Goal: Information Seeking & Learning: Learn about a topic

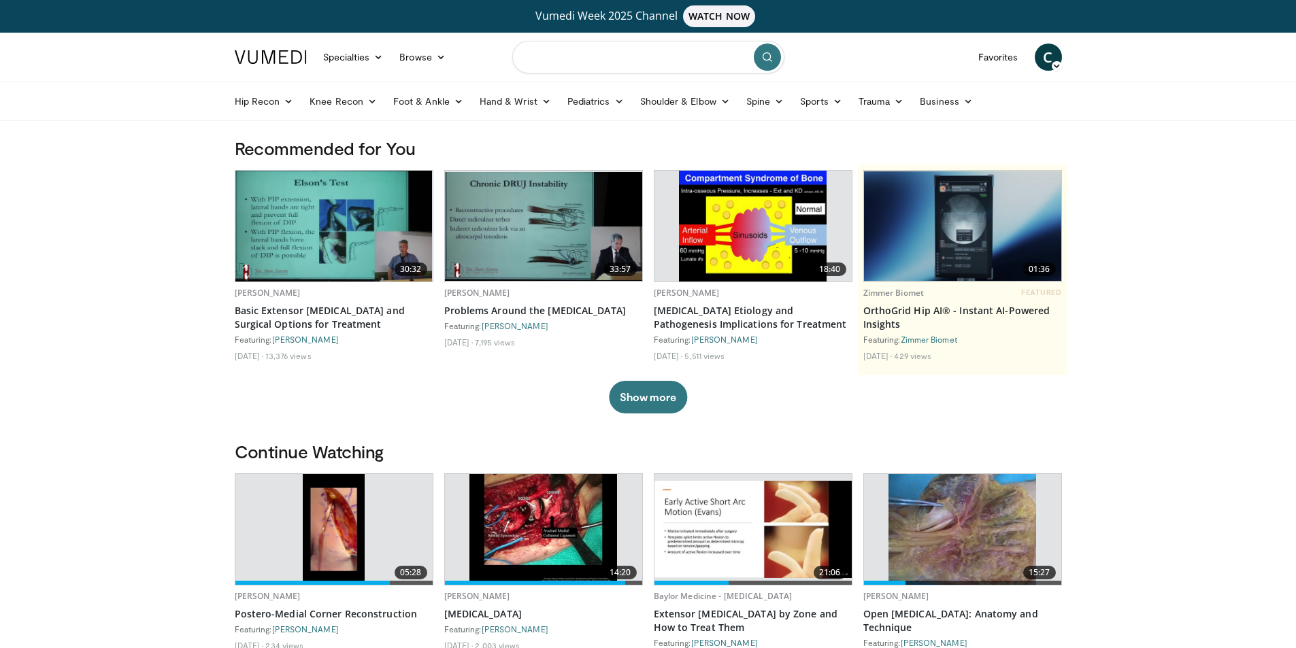
click at [639, 49] on input "Search topics, interventions" at bounding box center [648, 57] width 272 height 33
type input "**********"
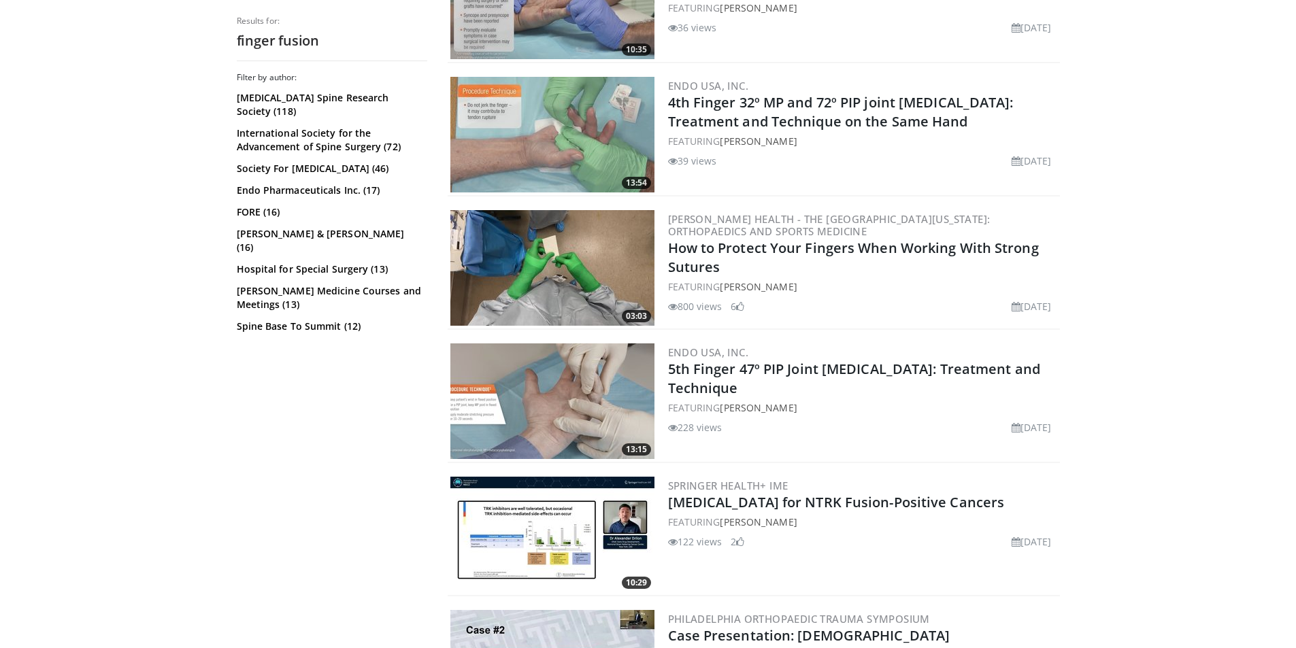
scroll to position [1973, 0]
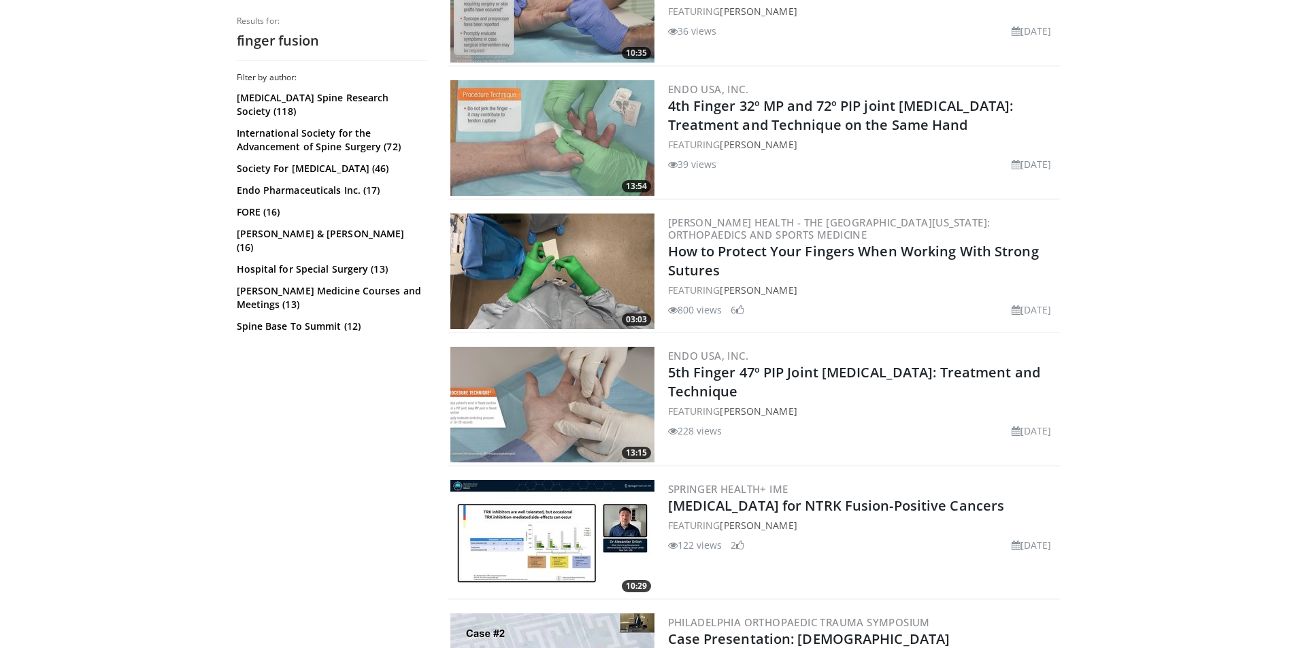
click at [570, 280] on img at bounding box center [552, 272] width 204 height 116
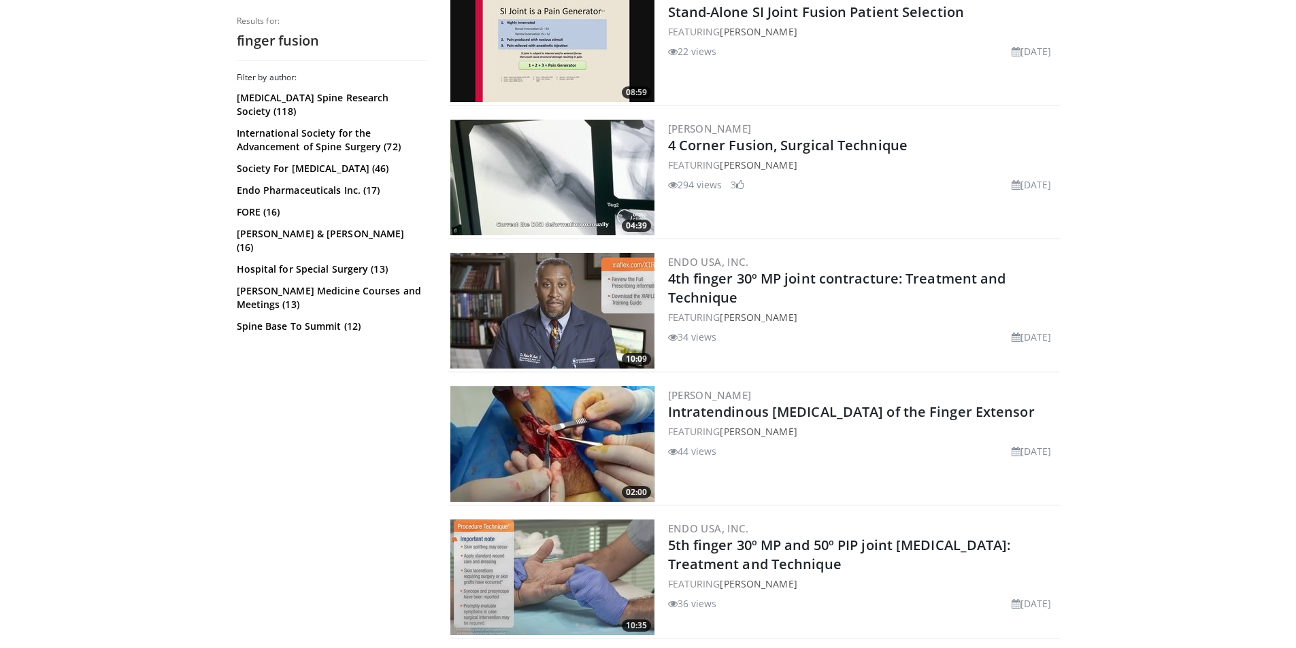
scroll to position [1361, 0]
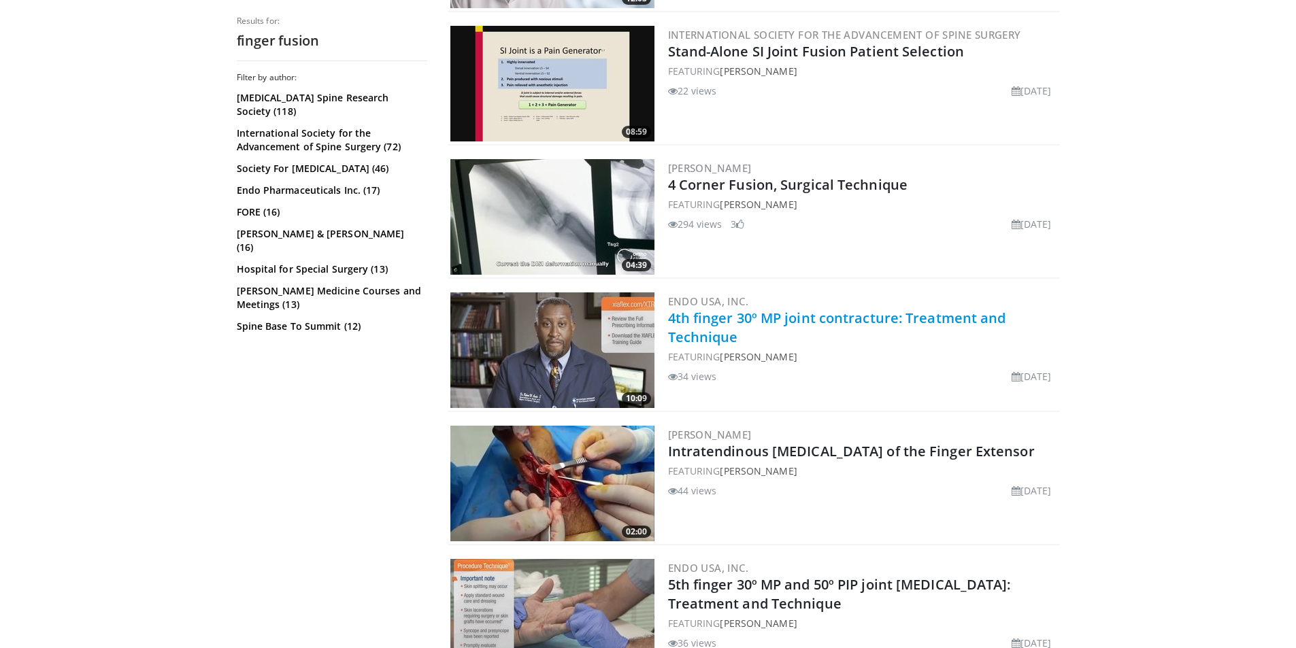
click at [735, 315] on link "4th finger 30º MP joint contracture: Treatment and Technique" at bounding box center [837, 327] width 338 height 37
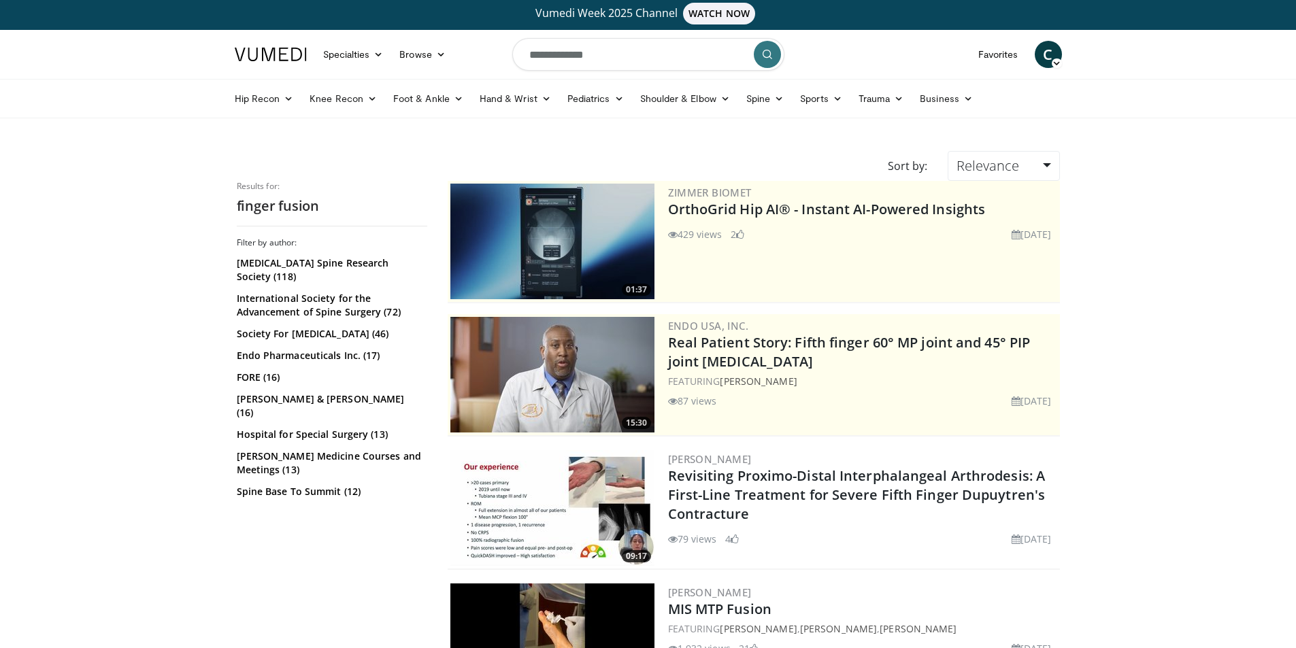
scroll to position [0, 0]
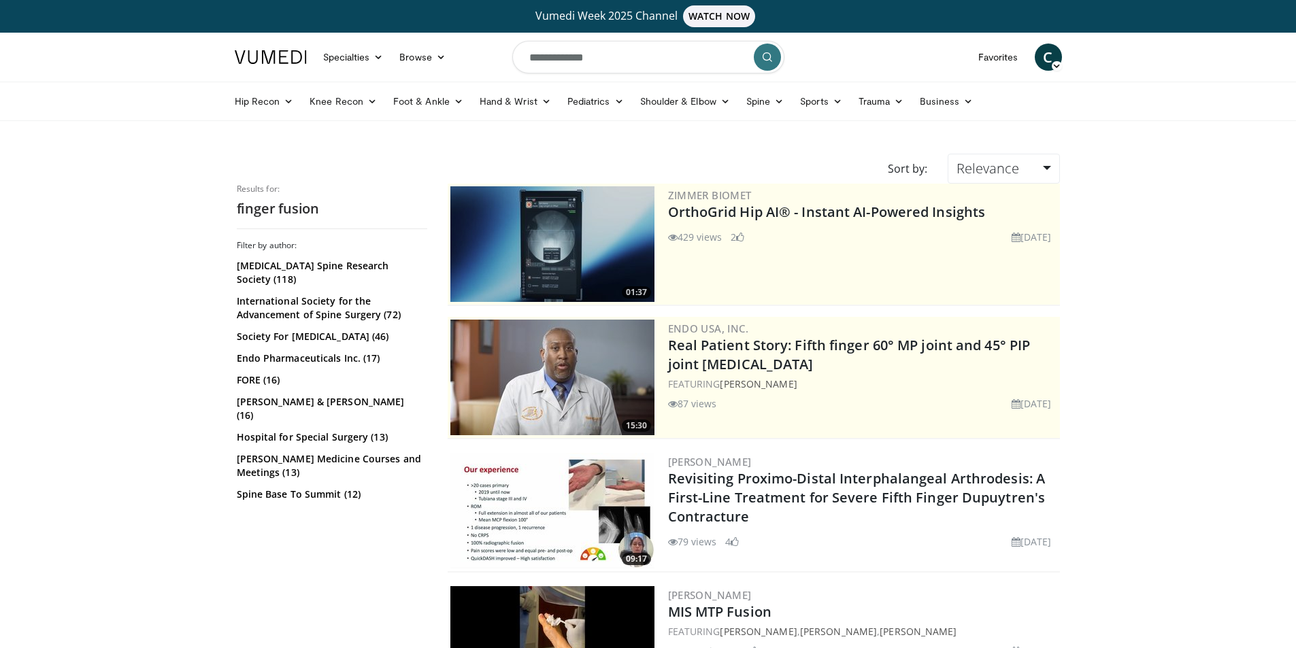
click at [554, 56] on input "**********" at bounding box center [648, 57] width 272 height 33
drag, startPoint x: 554, startPoint y: 56, endPoint x: 456, endPoint y: 73, distance: 100.1
click at [456, 73] on nav "Specialties Adult & Family Medicine Allergy, Asthma, Immunology Anesthesiology …" at bounding box center [649, 57] width 844 height 49
type input "**********"
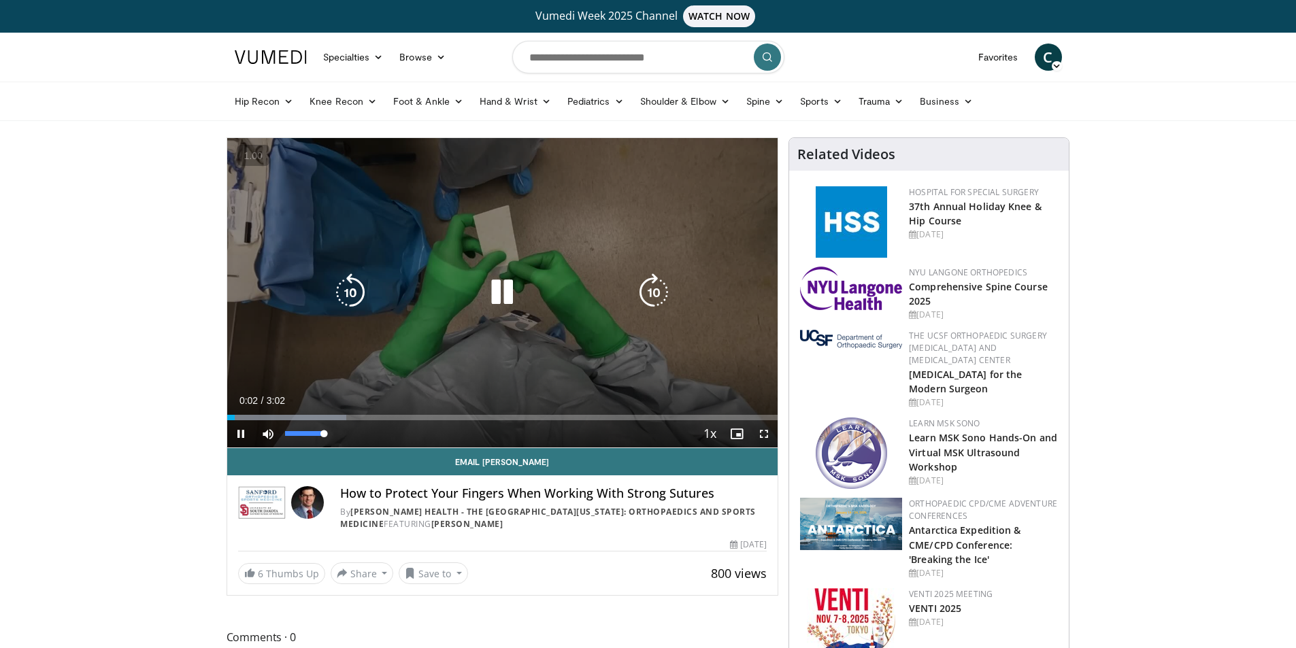
drag, startPoint x: 302, startPoint y: 432, endPoint x: 350, endPoint y: 432, distance: 48.3
click at [350, 432] on div "Current Time 0:02 / Duration 3:02 Pause Skip Backward Skip Forward Mute 100% Lo…" at bounding box center [502, 433] width 551 height 27
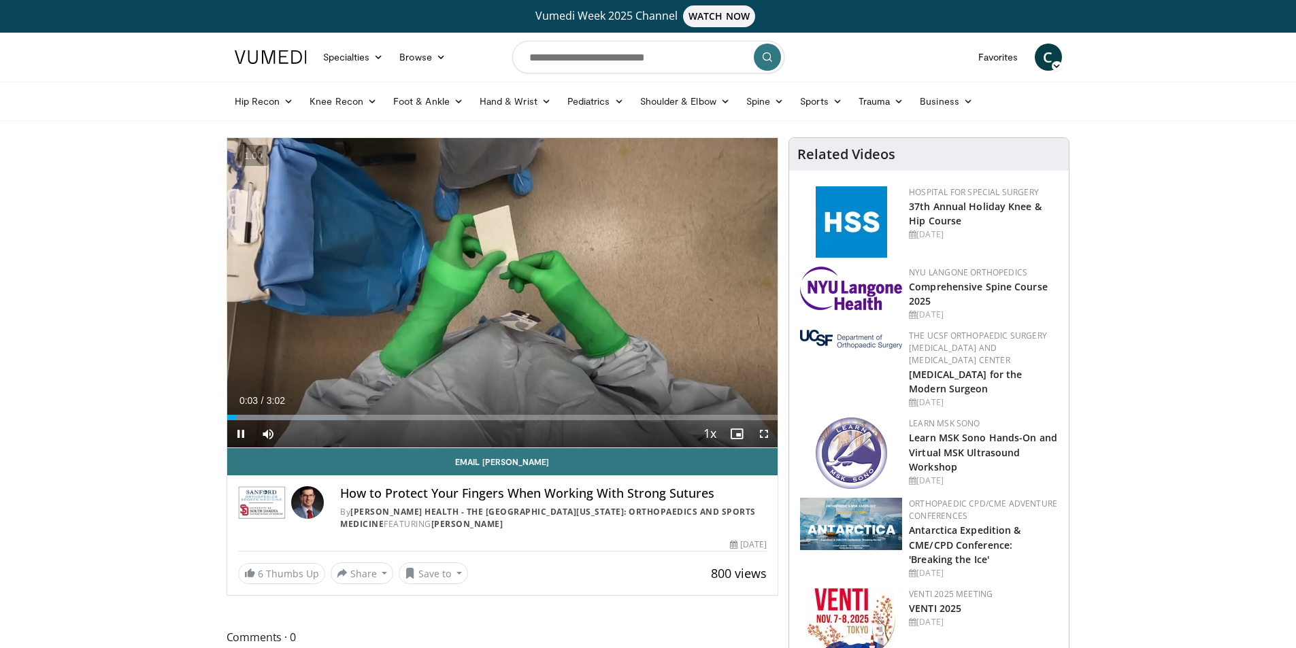
click at [395, 433] on div "Current Time 0:03 / Duration 3:02 Pause Skip Backward Skip Forward Mute 100% Lo…" at bounding box center [502, 433] width 551 height 27
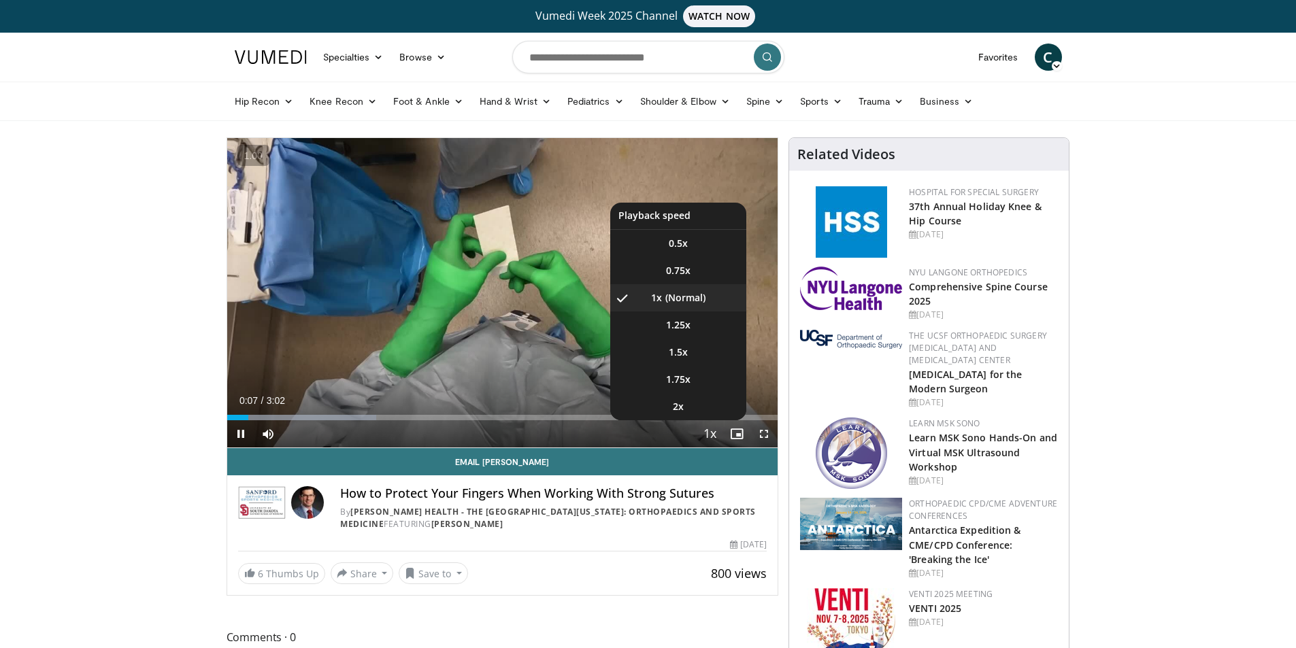
click at [708, 433] on span "Video Player" at bounding box center [709, 434] width 19 height 27
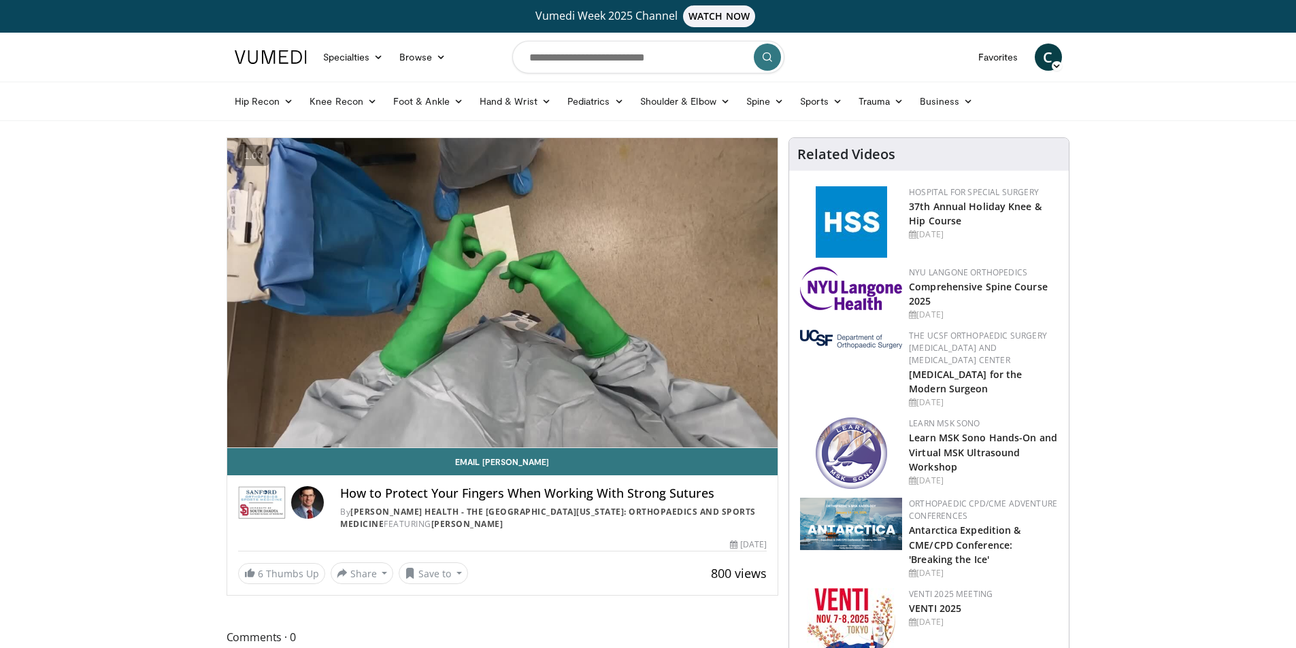
click at [708, 433] on div "10 seconds Tap to unmute" at bounding box center [502, 293] width 551 height 310
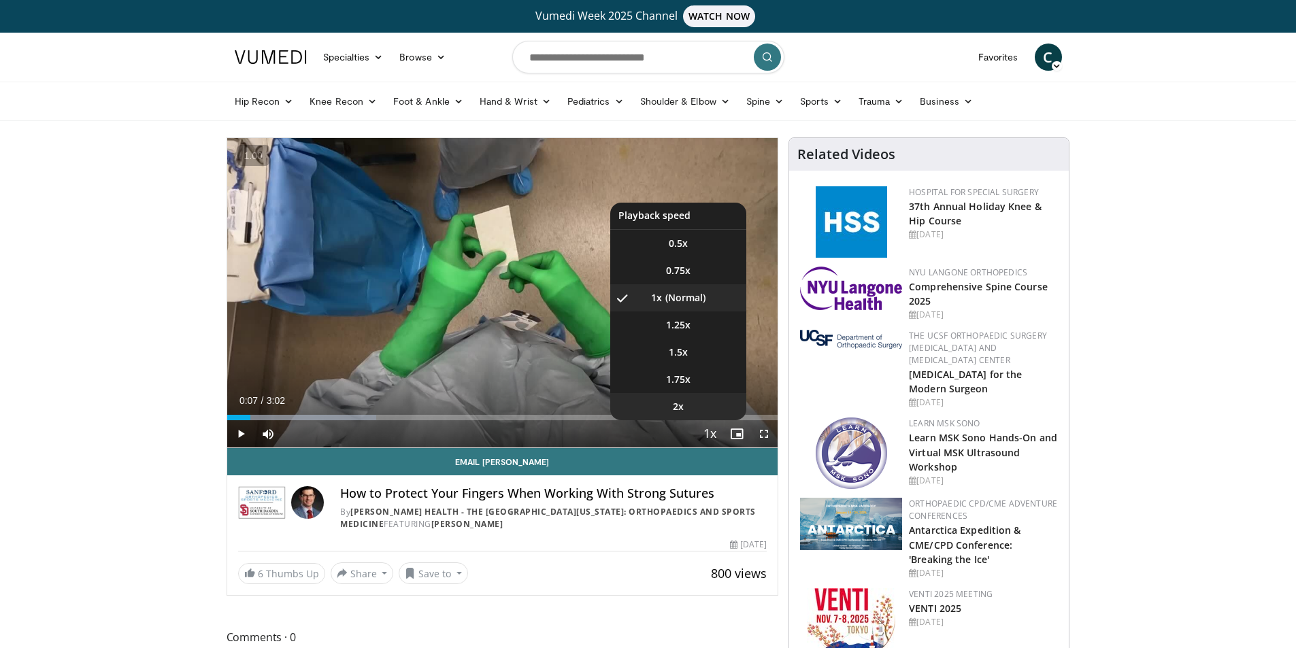
click at [688, 407] on li "2x" at bounding box center [678, 406] width 136 height 27
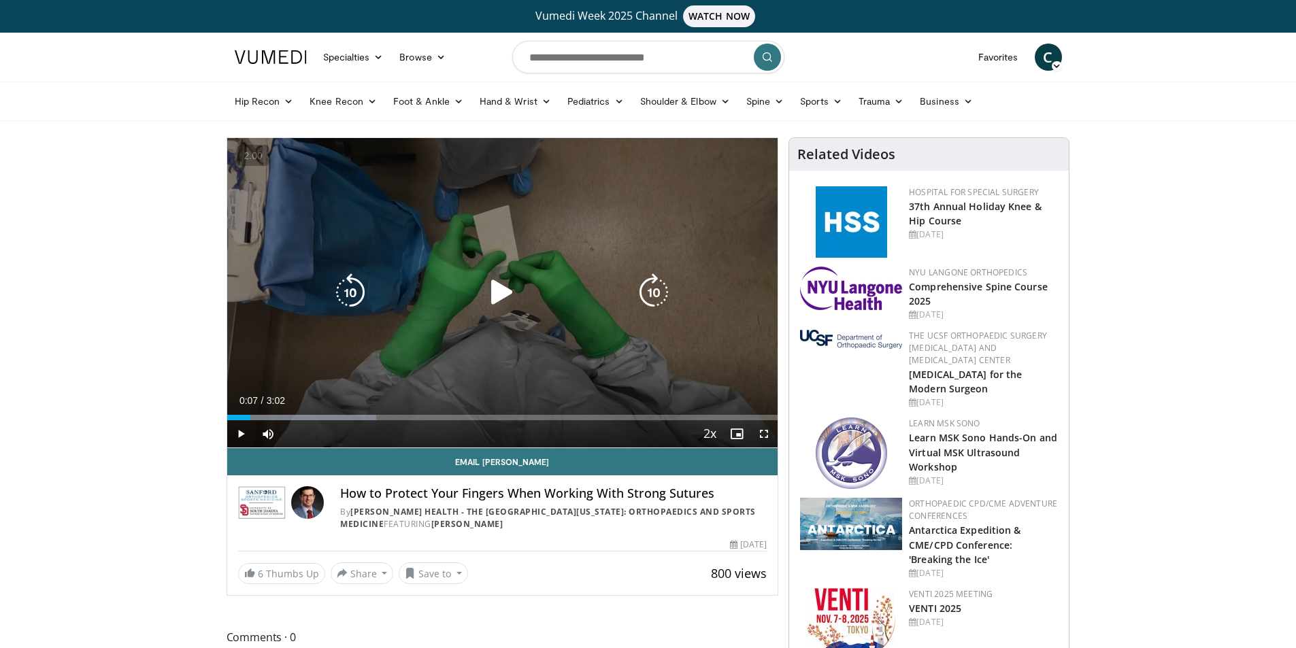
click at [620, 305] on div "Video Player" at bounding box center [502, 292] width 331 height 27
click at [503, 292] on icon "Video Player" at bounding box center [502, 292] width 38 height 38
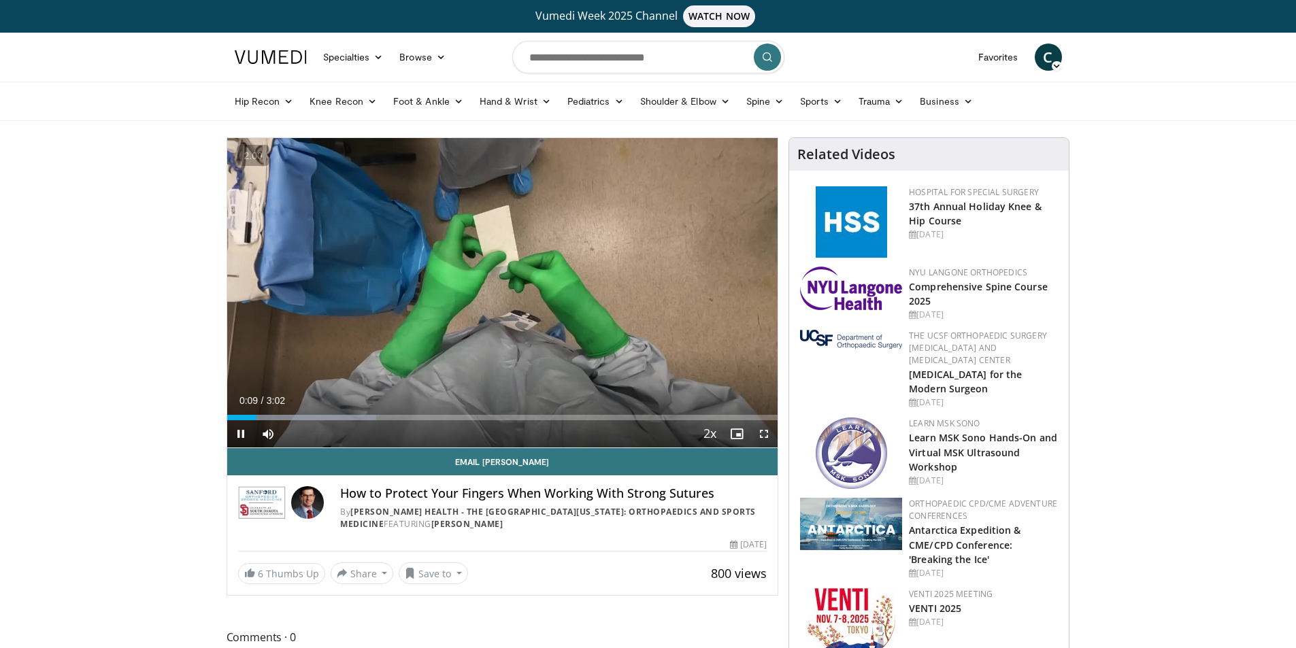
click at [576, 433] on div "Current Time 0:09 / Duration 3:02 Pause Skip Backward Skip Forward Mute 100% Lo…" at bounding box center [502, 433] width 551 height 27
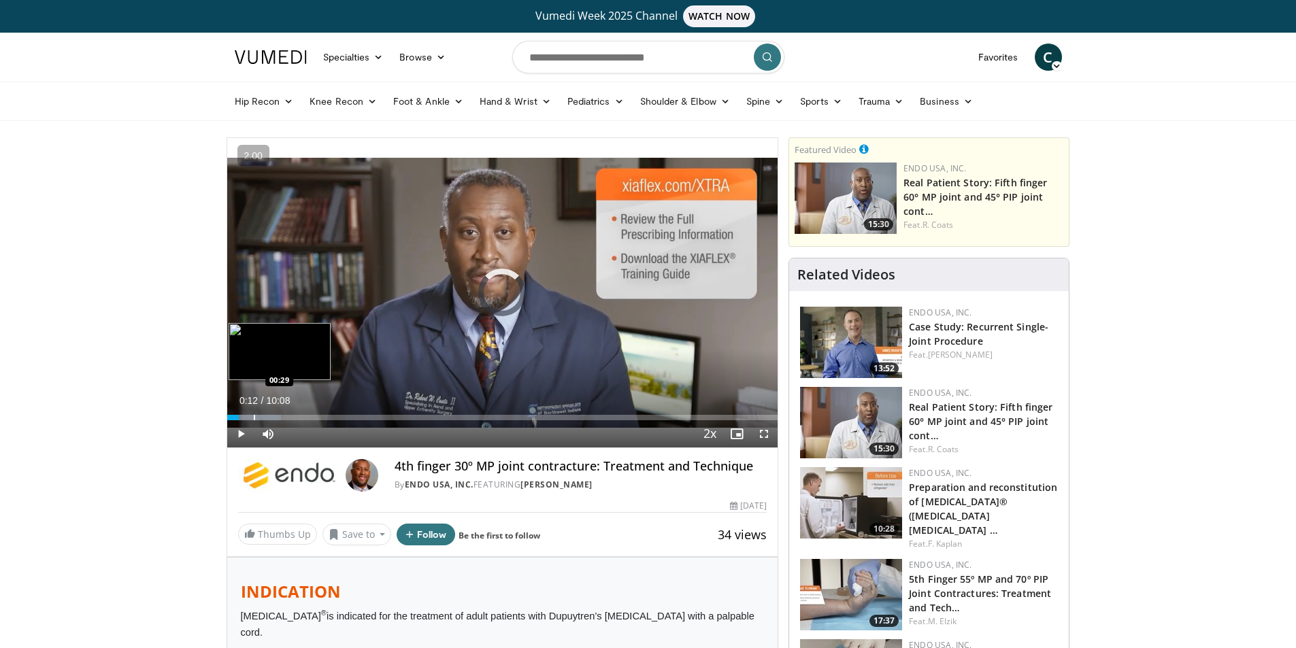
click at [254, 415] on div "Progress Bar" at bounding box center [254, 417] width 1 height 5
drag, startPoint x: 286, startPoint y: 417, endPoint x: 305, endPoint y: 419, distance: 19.2
click at [297, 418] on div "Loaded : 13.02% 00:31 00:45" at bounding box center [502, 417] width 551 height 5
click at [288, 416] on div "Progress Bar" at bounding box center [288, 417] width 1 height 5
click at [282, 416] on div "Progress Bar" at bounding box center [282, 417] width 1 height 5
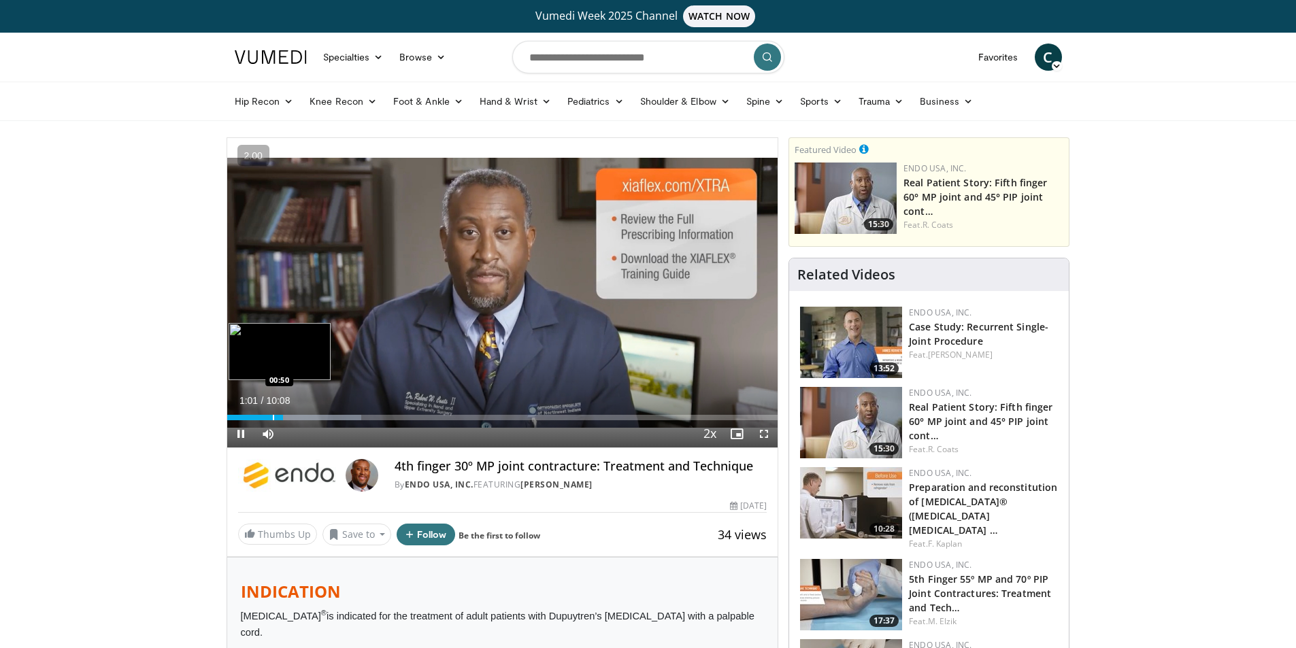
click at [273, 416] on div "Progress Bar" at bounding box center [273, 417] width 1 height 5
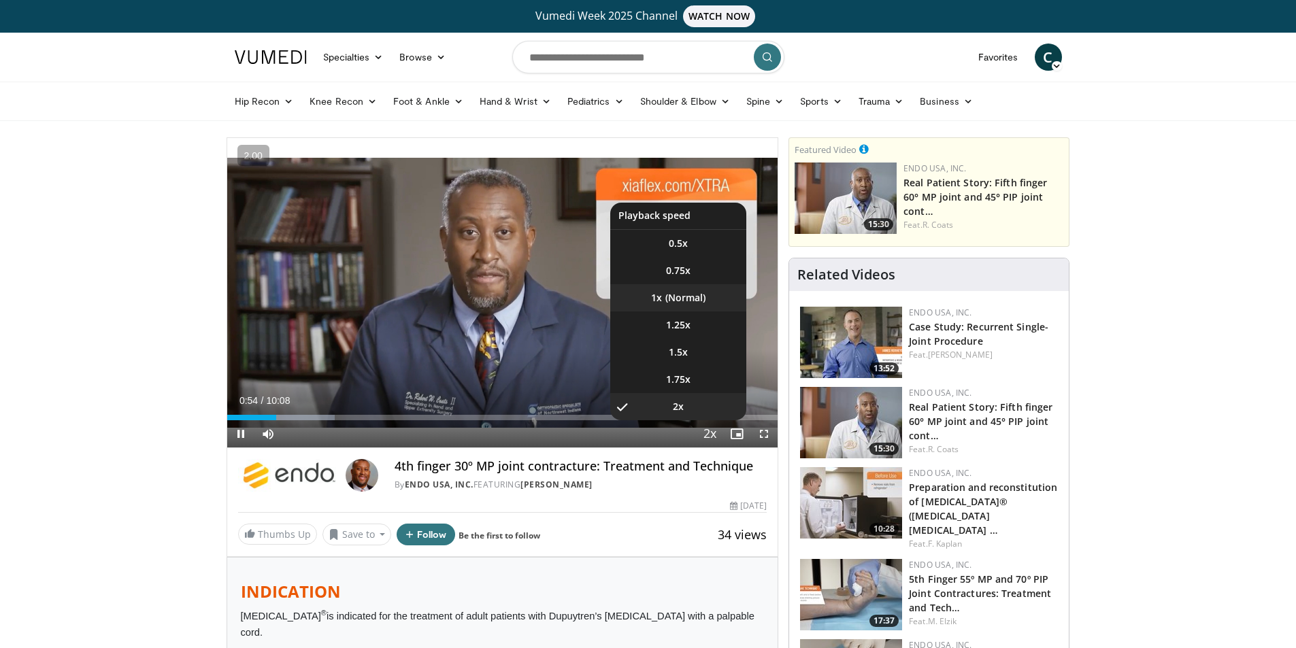
click at [680, 303] on li "1x" at bounding box center [678, 297] width 136 height 27
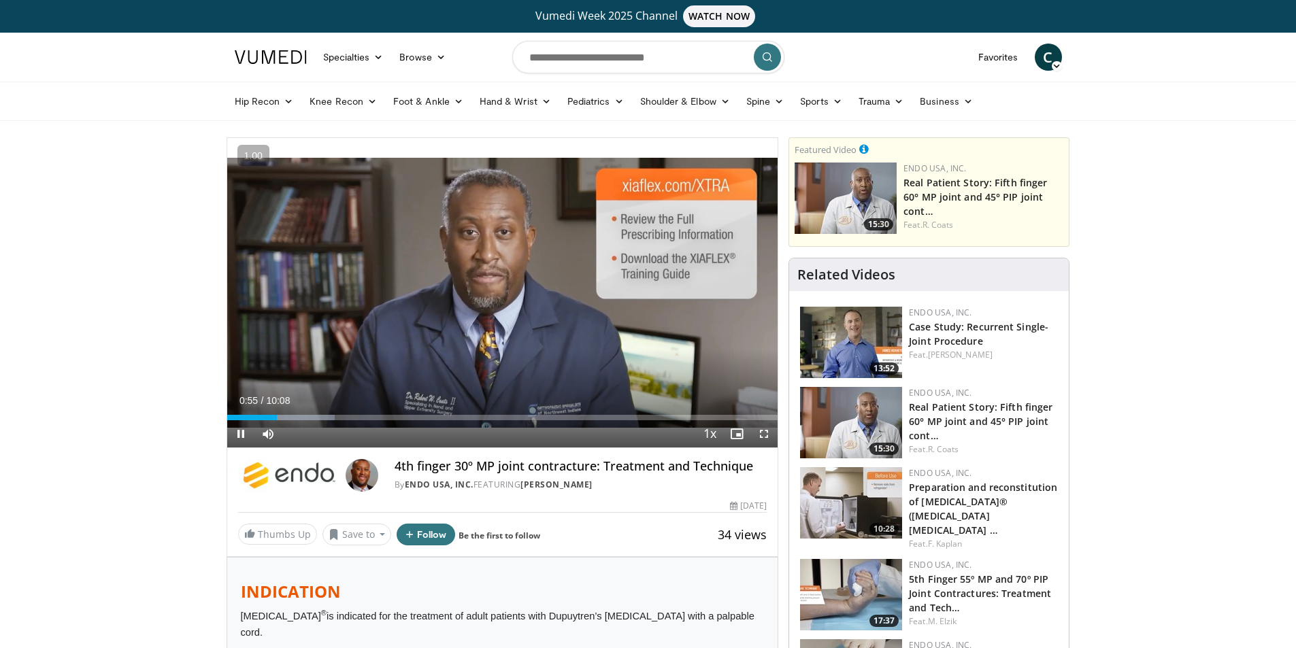
click at [508, 435] on div "Current Time 0:55 / Duration 10:08 Pause Skip Backward Skip Forward Mute Loaded…" at bounding box center [502, 433] width 551 height 27
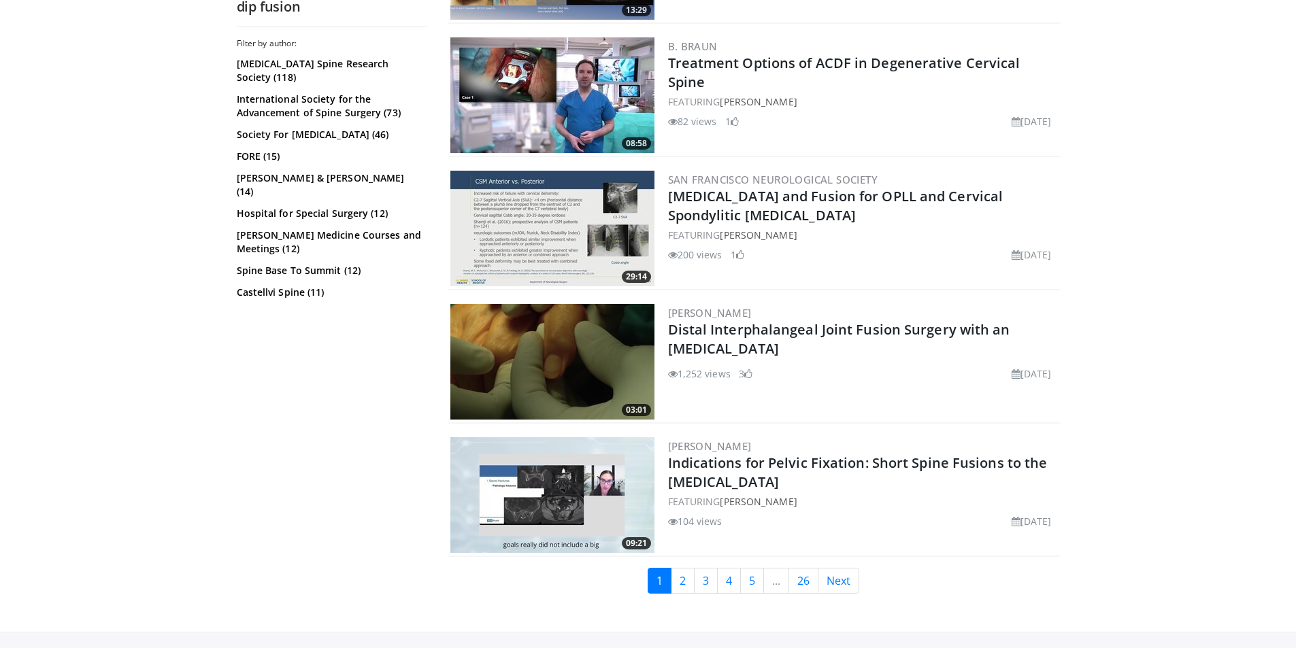
scroll to position [3265, 0]
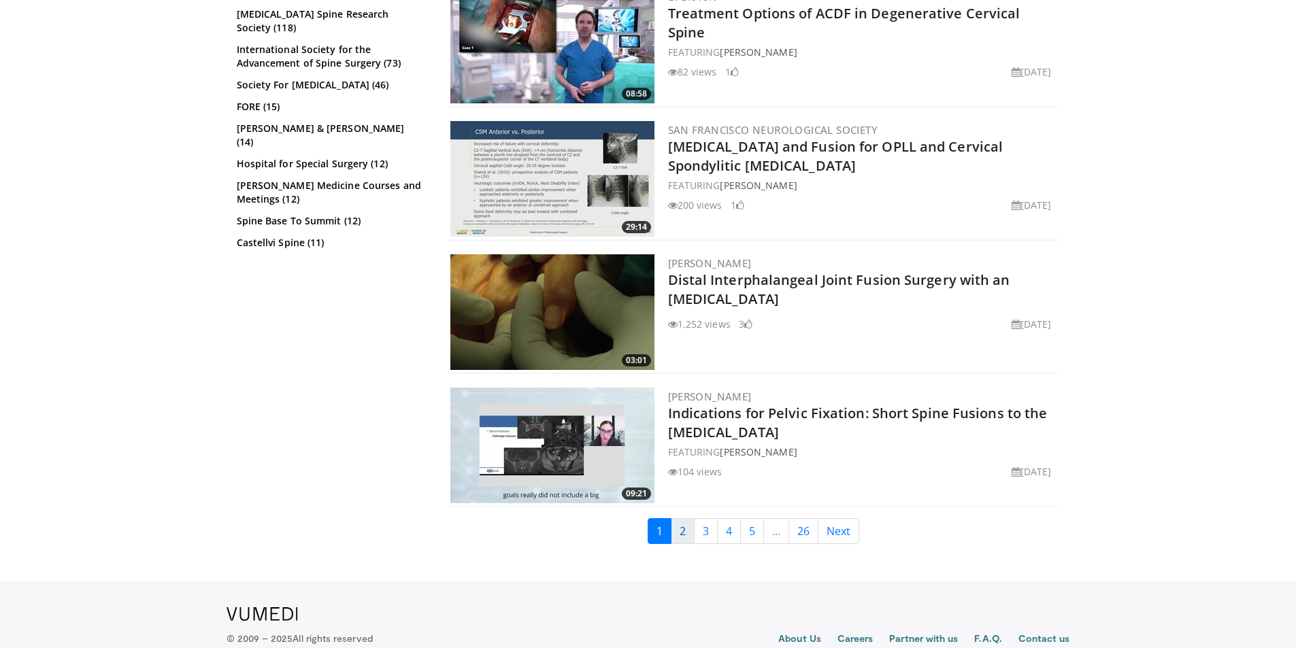
click at [678, 536] on link "2" at bounding box center [683, 531] width 24 height 26
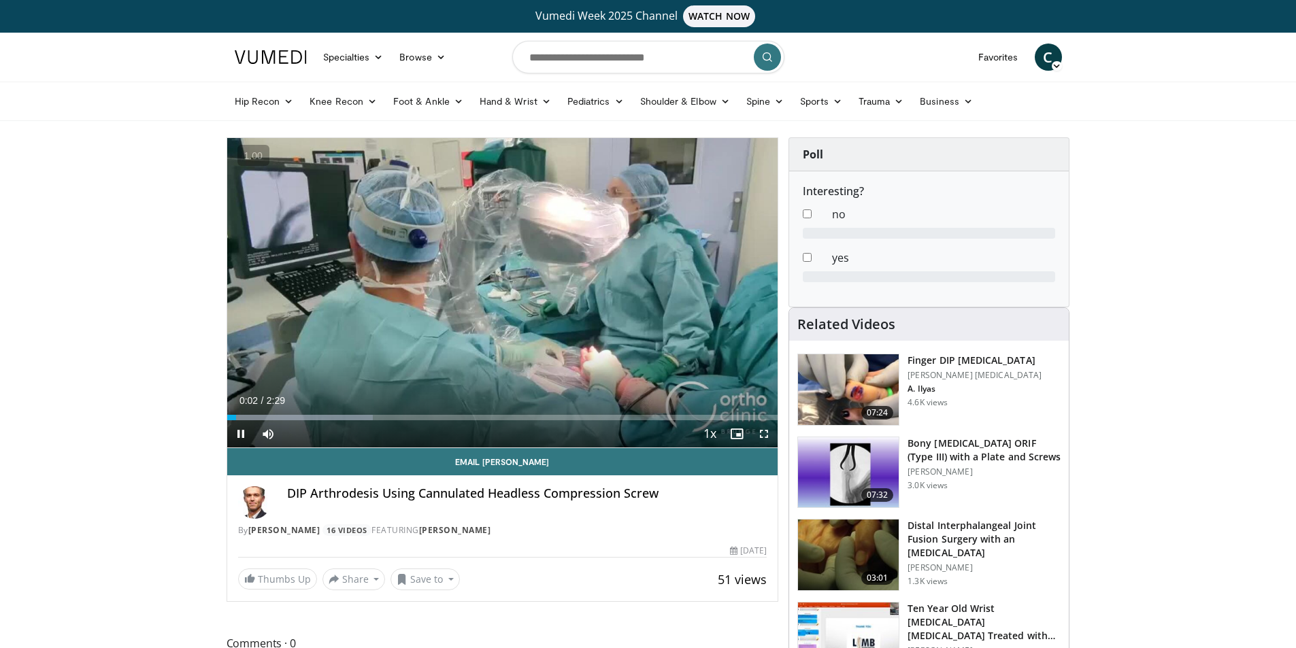
click at [522, 437] on div "Current Time 0:02 / Duration 2:29 Pause Skip Backward Skip Forward Mute Loaded …" at bounding box center [502, 433] width 551 height 27
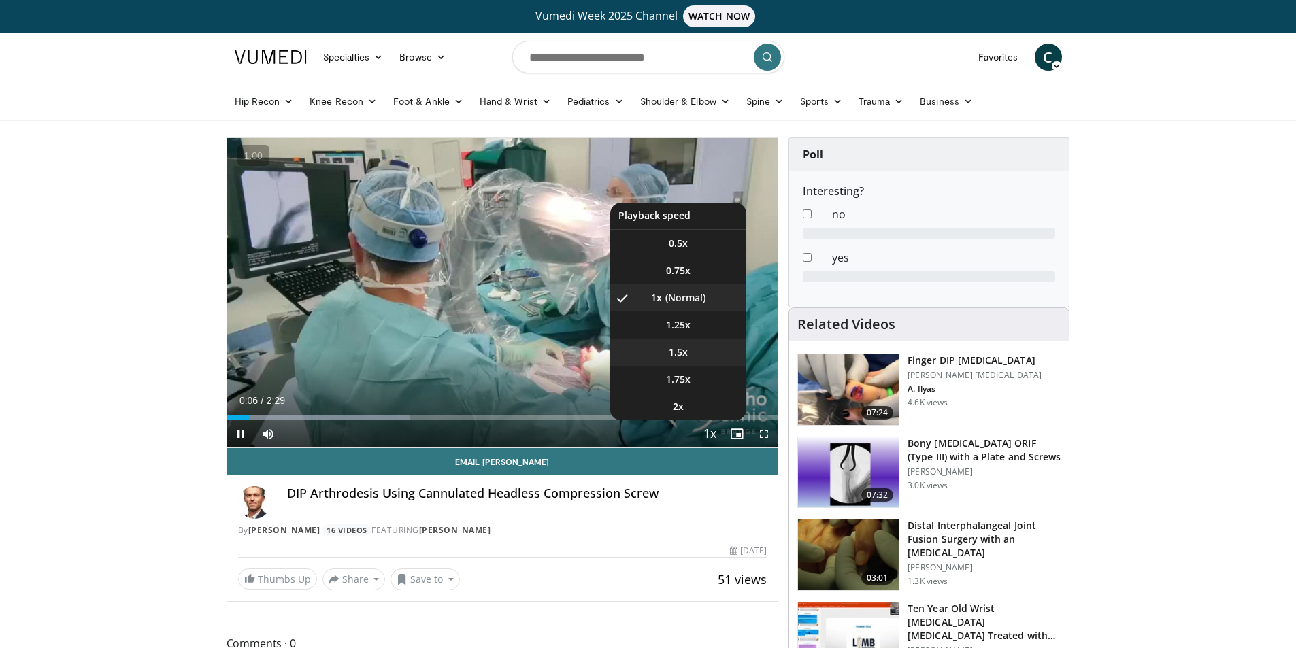
click at [693, 351] on li "1.5x" at bounding box center [678, 352] width 136 height 27
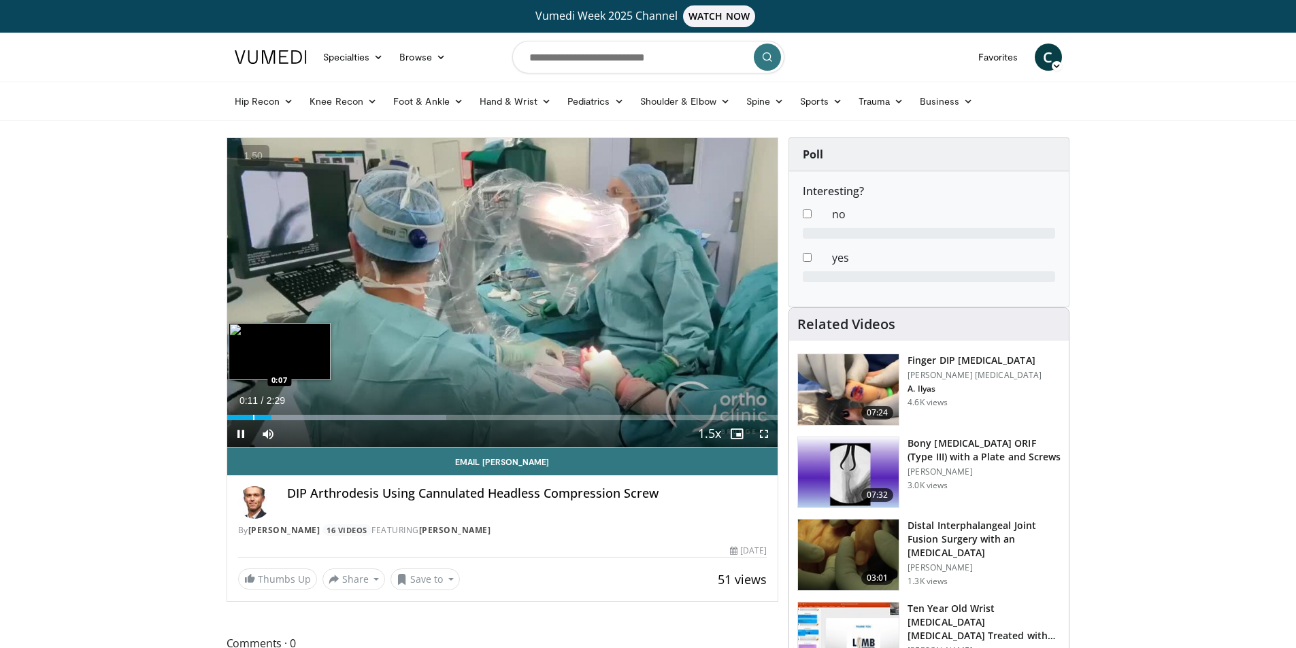
click at [252, 412] on div "Loaded : 39.81% 0:12 0:07" at bounding box center [502, 414] width 551 height 13
click at [769, 433] on span "Video Player" at bounding box center [763, 433] width 27 height 27
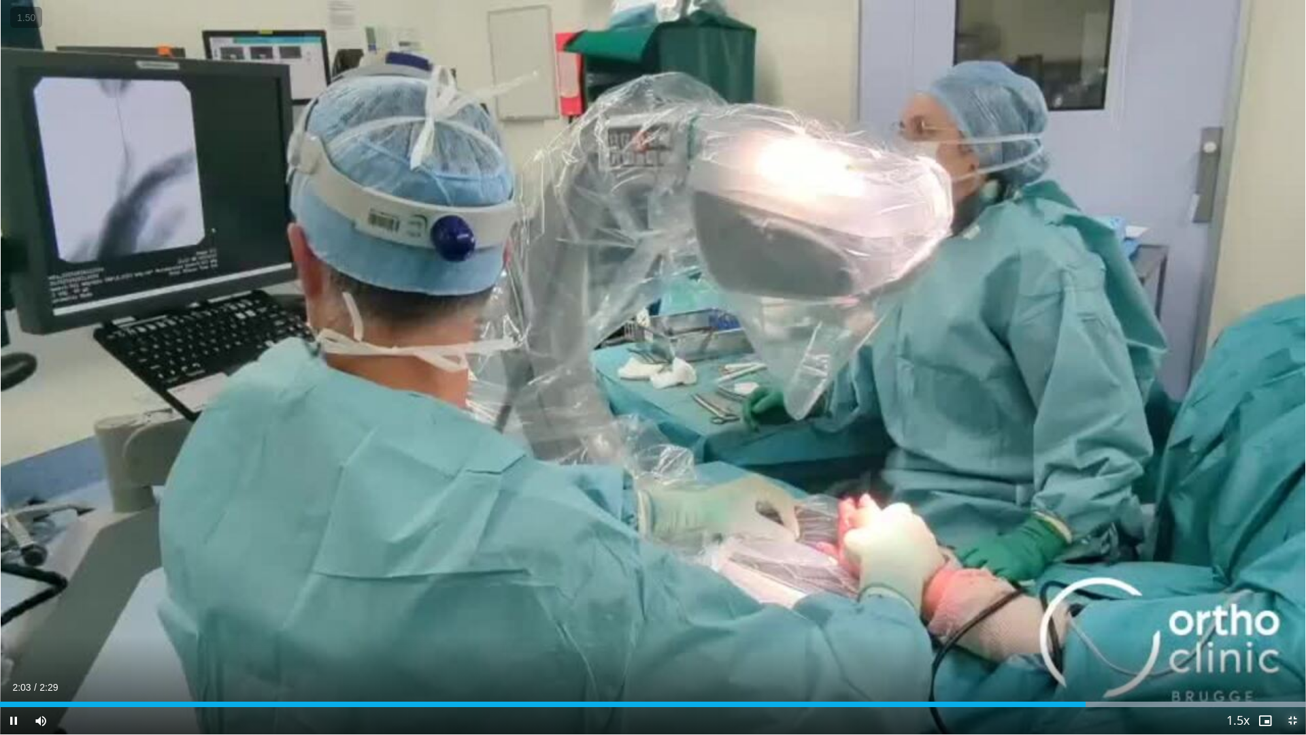
click at [1295, 648] on span "Video Player" at bounding box center [1292, 720] width 27 height 27
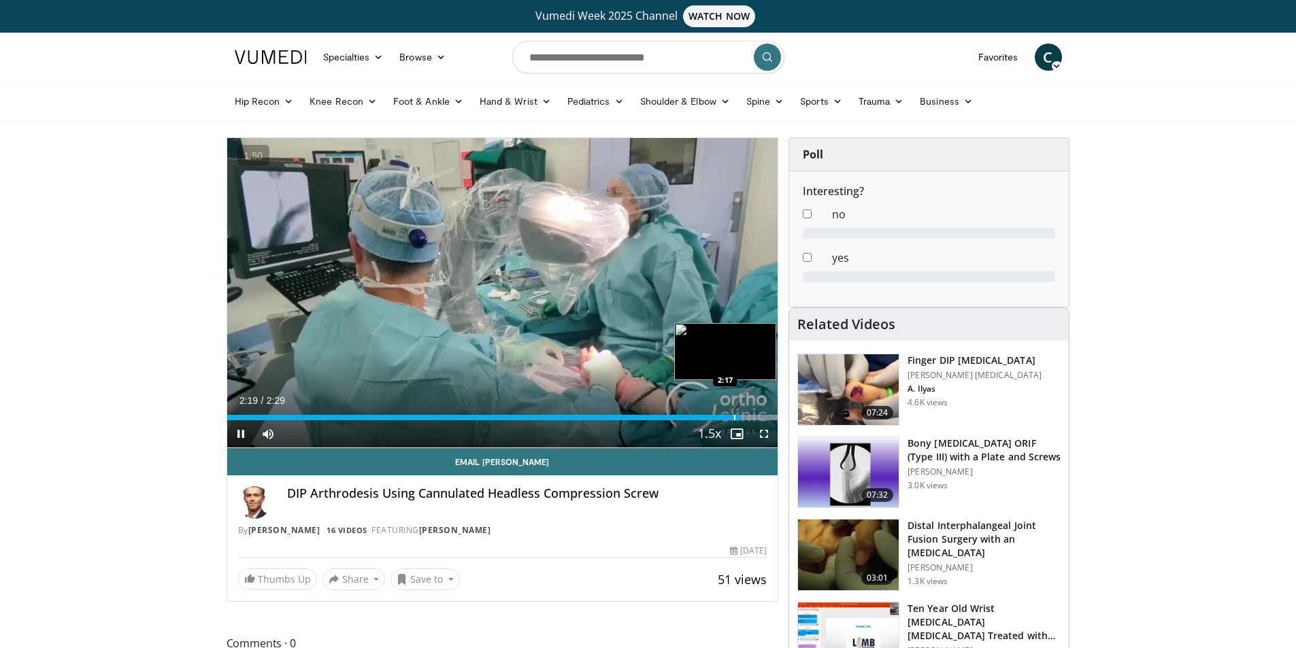
click at [734, 419] on div "Progress Bar" at bounding box center [734, 417] width 1 height 5
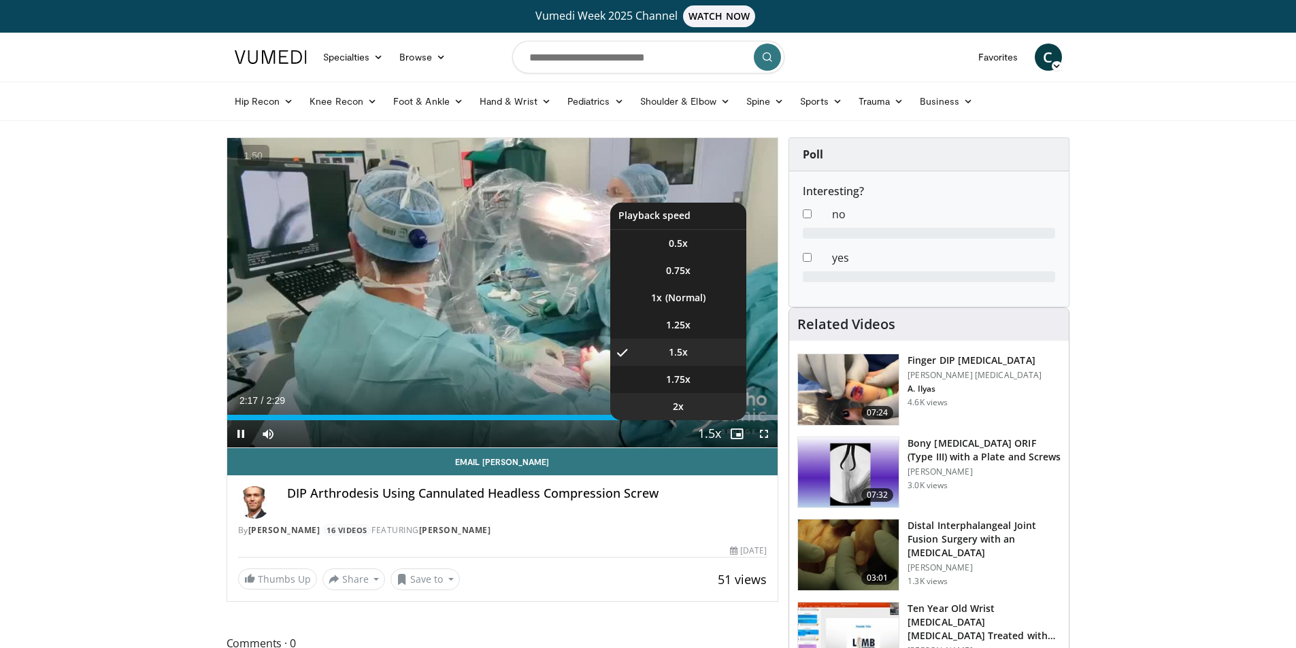
click at [718, 420] on li "2x" at bounding box center [678, 406] width 136 height 27
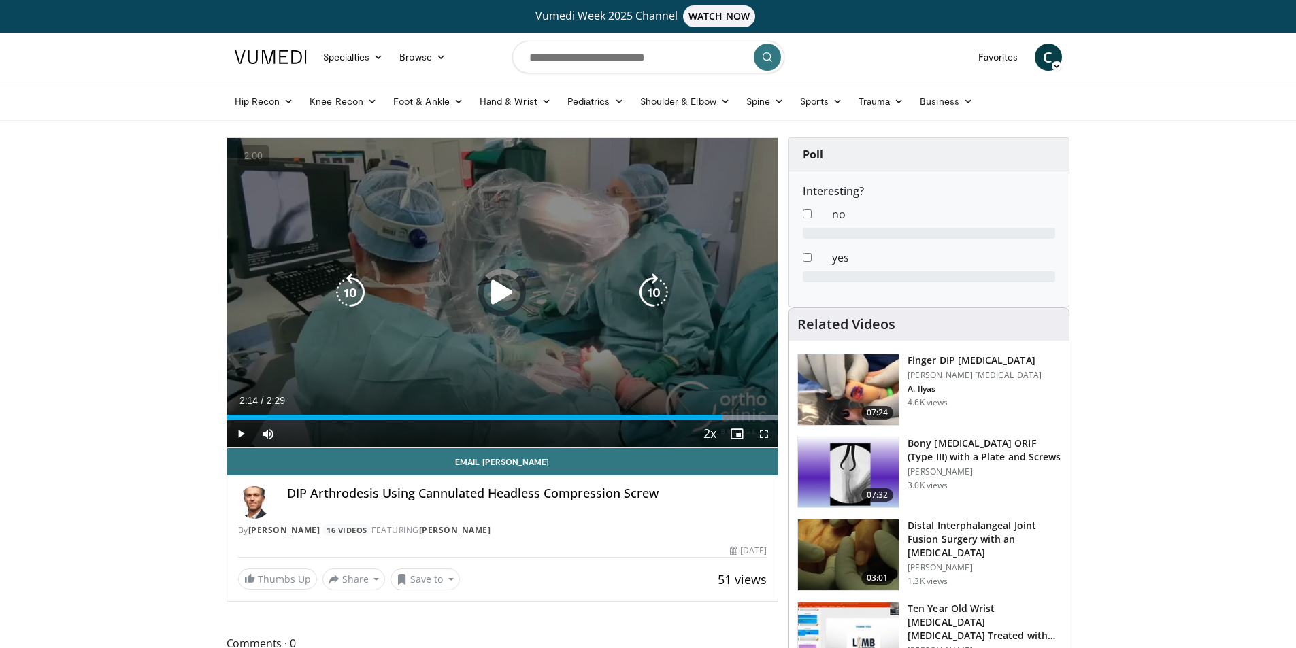
drag, startPoint x: 723, startPoint y: 416, endPoint x: 707, endPoint y: 419, distance: 16.7
click at [711, 418] on div "2:14" at bounding box center [474, 417] width 495 height 5
click at [598, 332] on div "10 seconds Tap to unmute" at bounding box center [502, 293] width 551 height 310
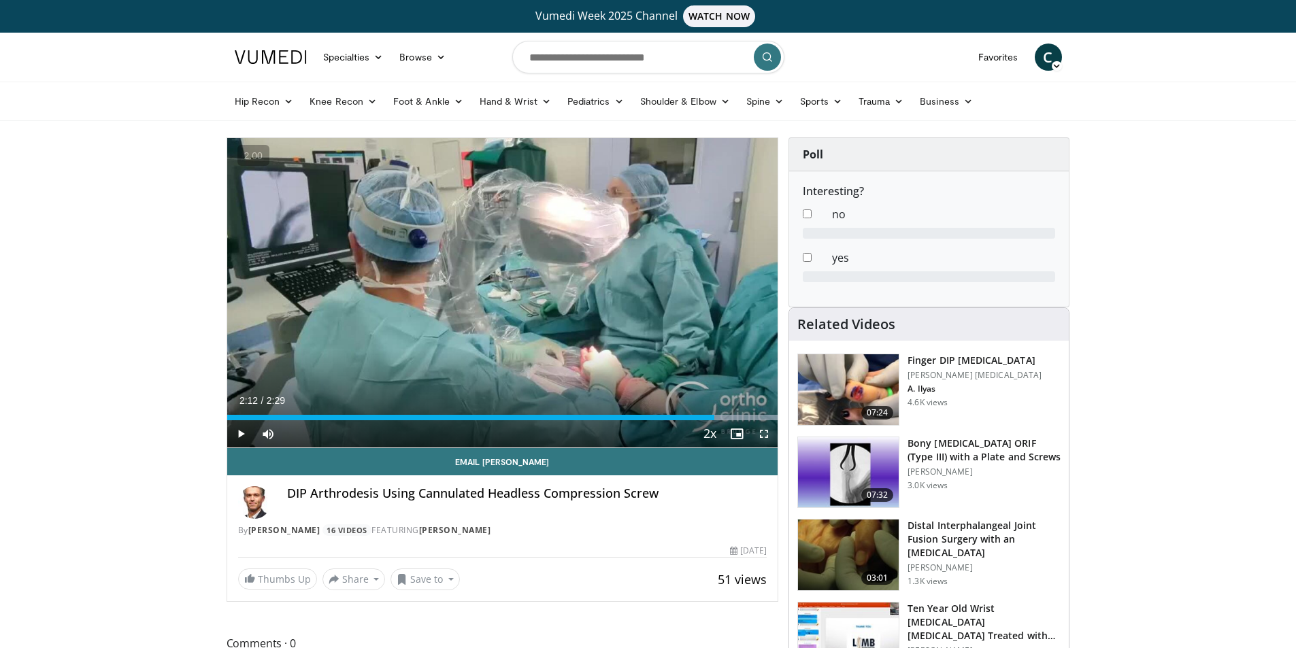
click at [771, 437] on span "Video Player" at bounding box center [763, 433] width 27 height 27
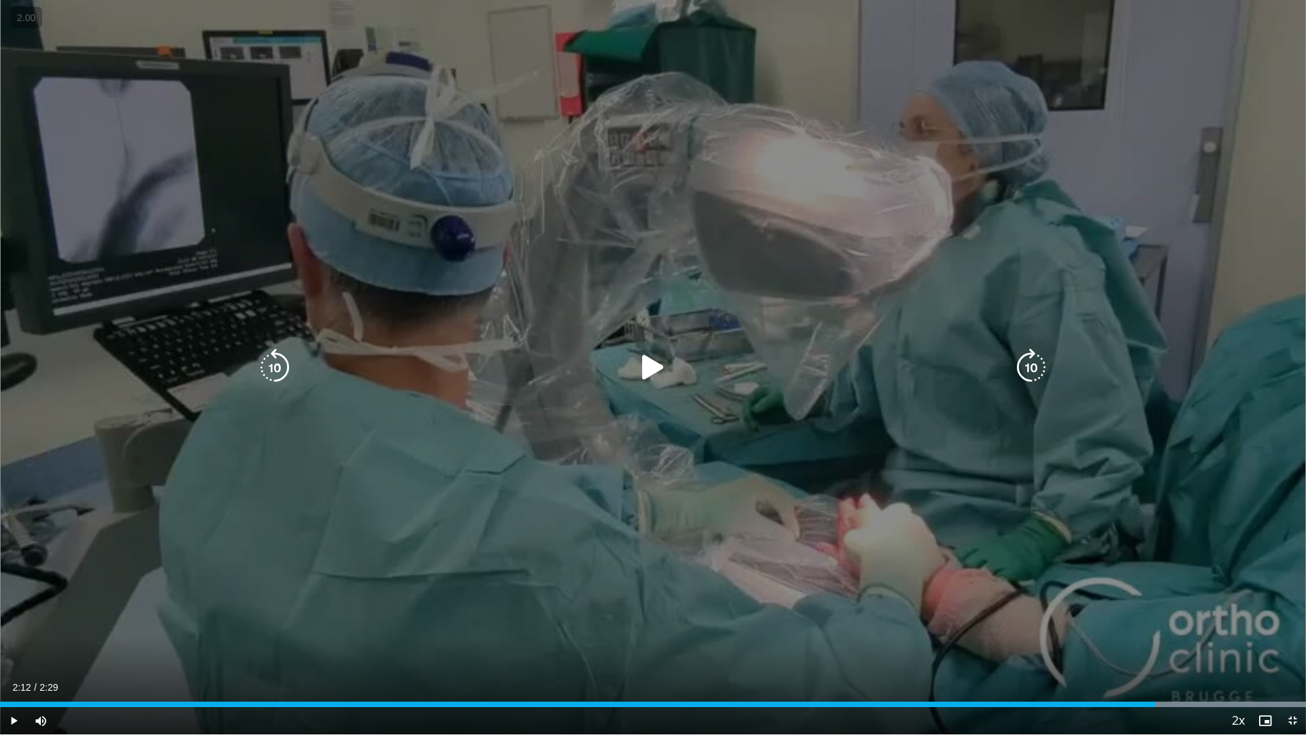
click at [648, 367] on icon "Video Player" at bounding box center [653, 367] width 38 height 38
drag, startPoint x: 818, startPoint y: 418, endPoint x: 739, endPoint y: 391, distance: 82.6
click at [817, 418] on div "10 seconds Tap to unmute" at bounding box center [653, 367] width 1306 height 734
click at [648, 356] on icon "Video Player" at bounding box center [653, 367] width 38 height 38
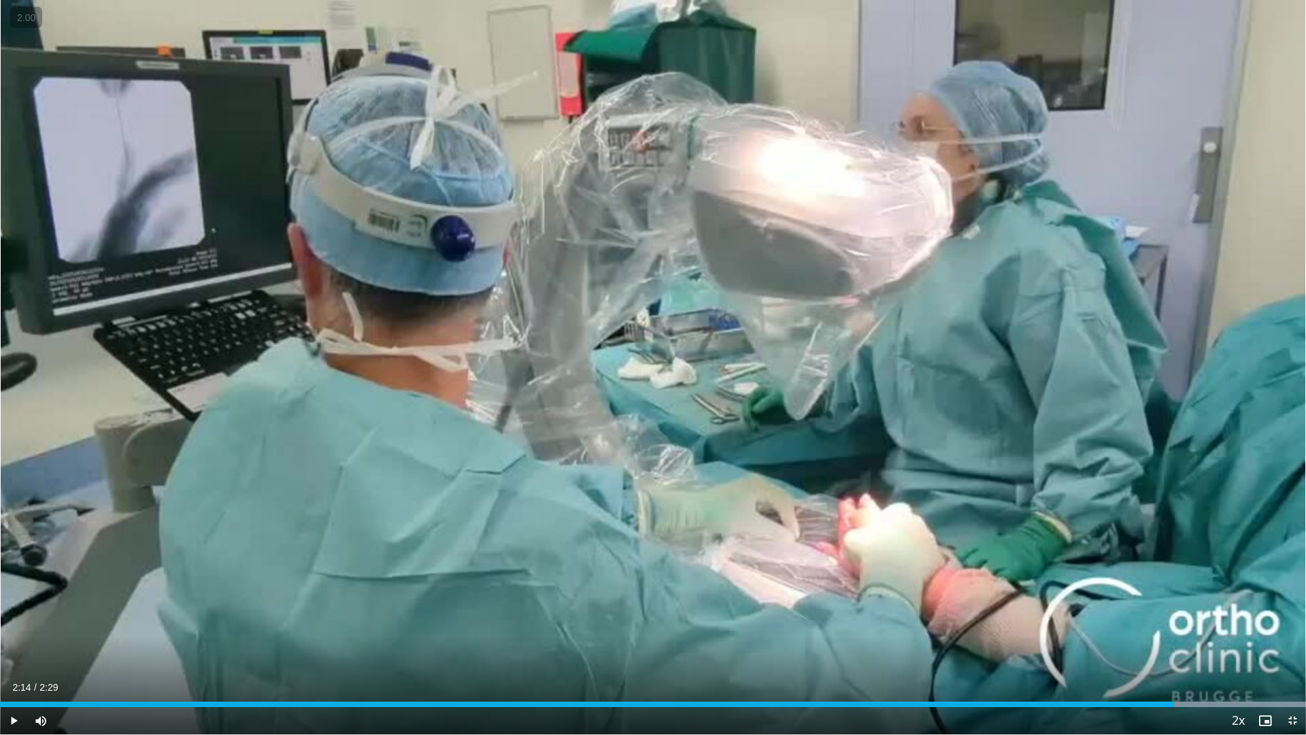
click at [648, 356] on div "10 seconds Tap to unmute" at bounding box center [653, 367] width 1306 height 734
click at [1291, 648] on span "Video Player" at bounding box center [1292, 720] width 27 height 27
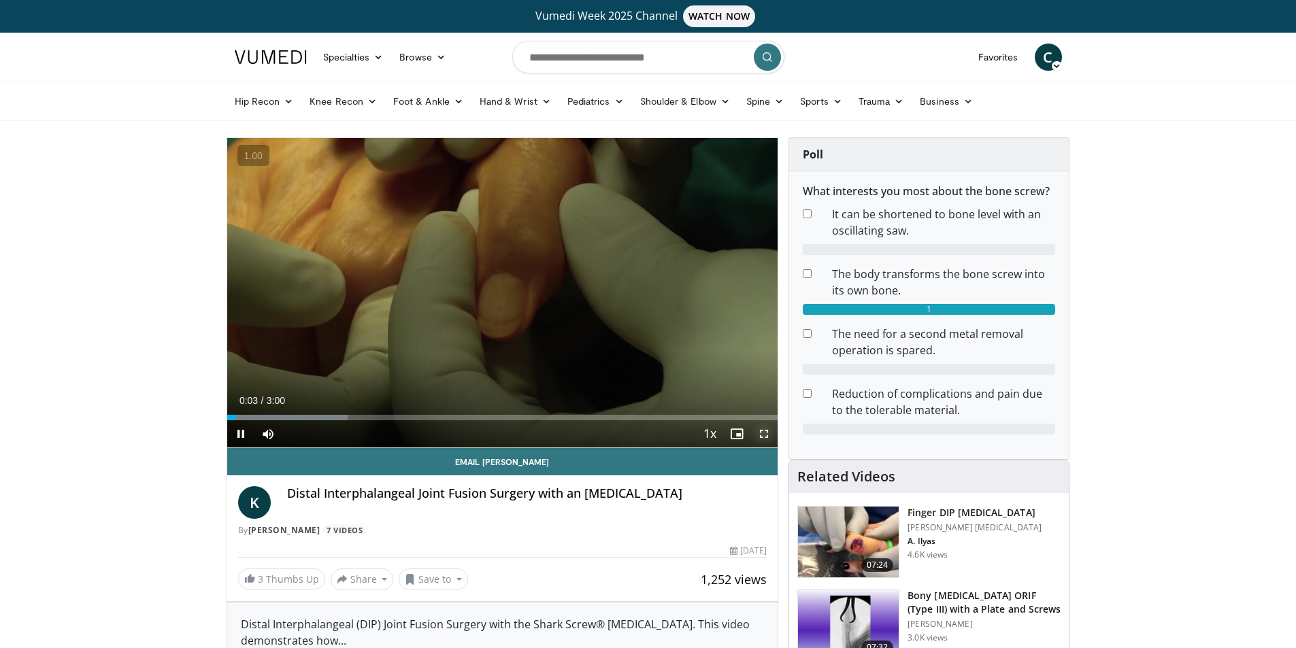
click at [763, 435] on span "Video Player" at bounding box center [763, 433] width 27 height 27
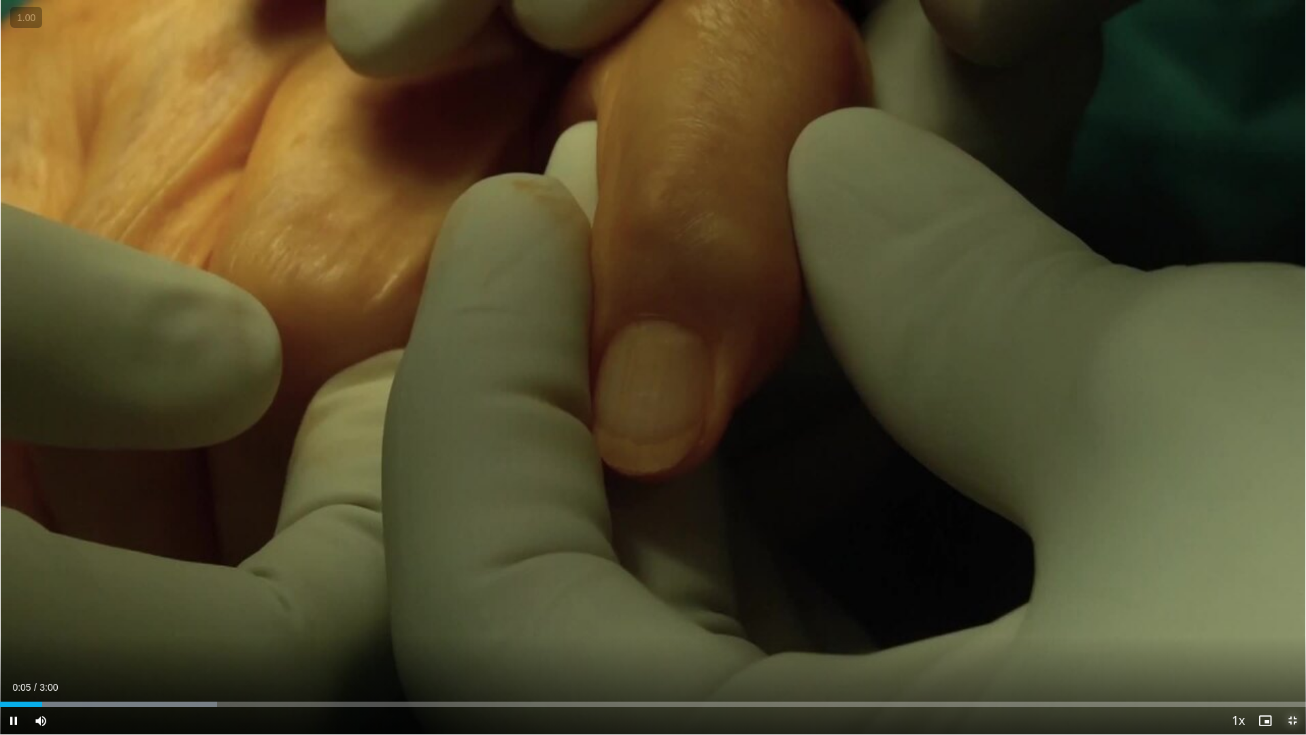
click at [1295, 648] on span "Video Player" at bounding box center [1292, 720] width 27 height 27
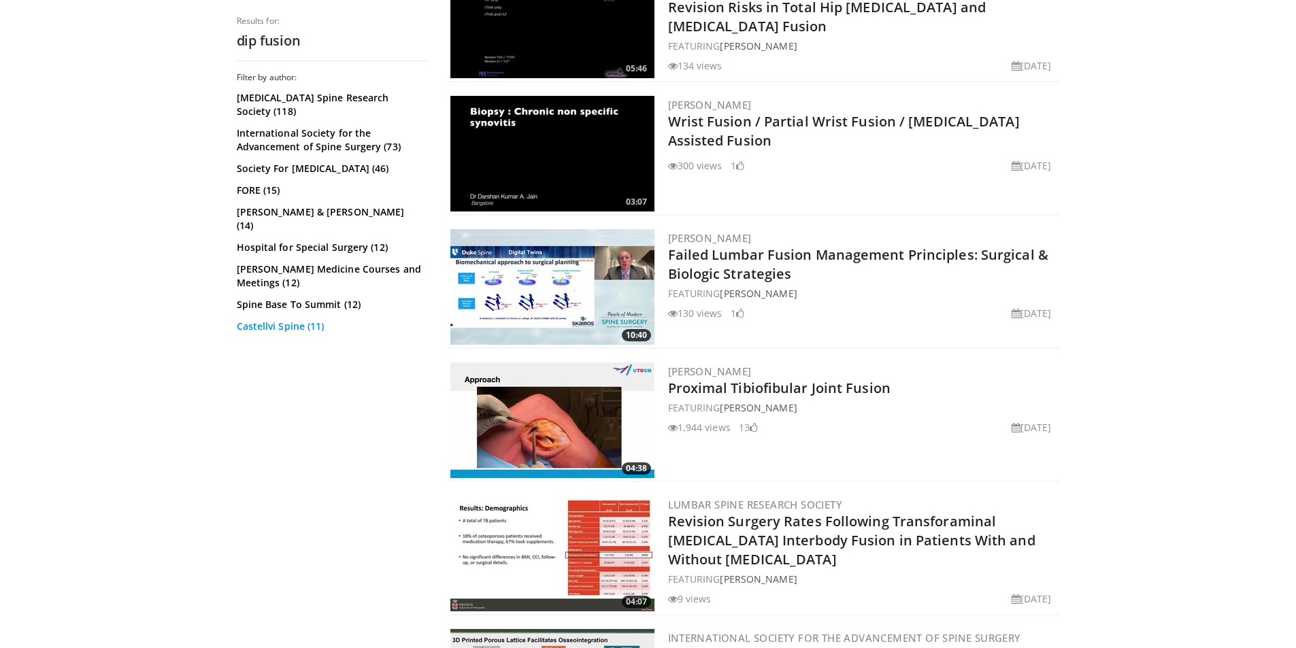
scroll to position [2177, 0]
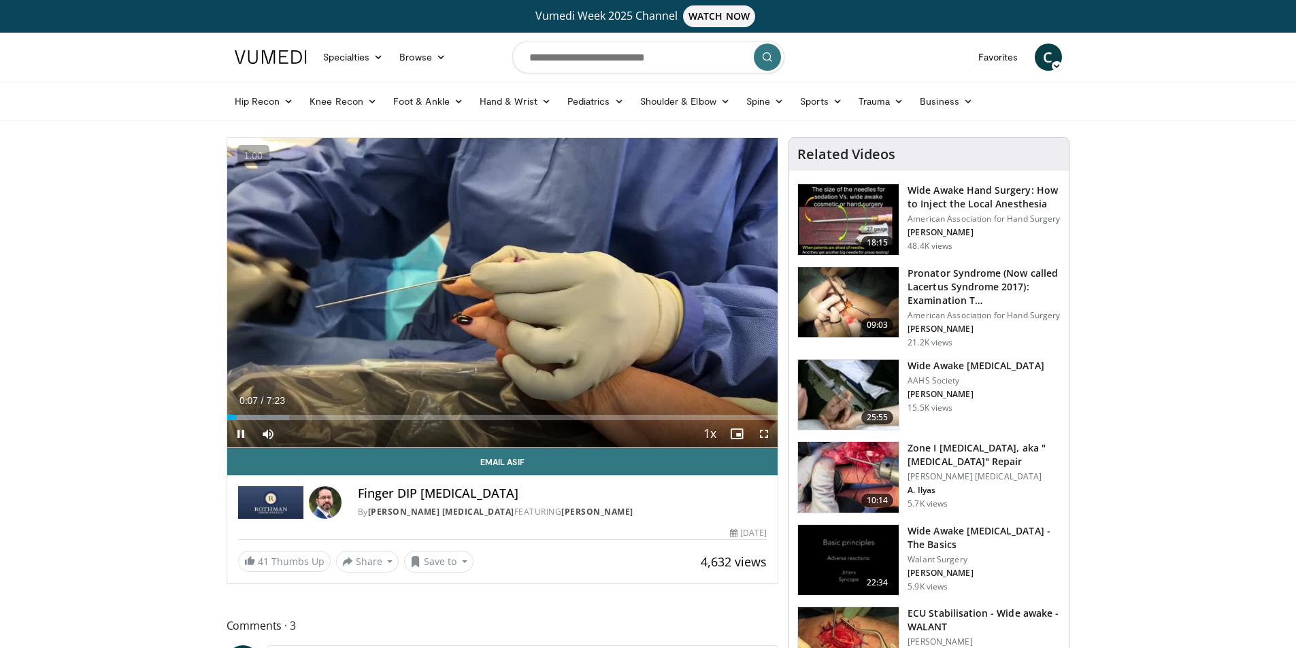
click at [612, 429] on div "Current Time 0:07 / Duration 7:23 Pause Skip Backward Skip Forward Mute Loaded …" at bounding box center [502, 433] width 551 height 27
